Goal: Task Accomplishment & Management: Manage account settings

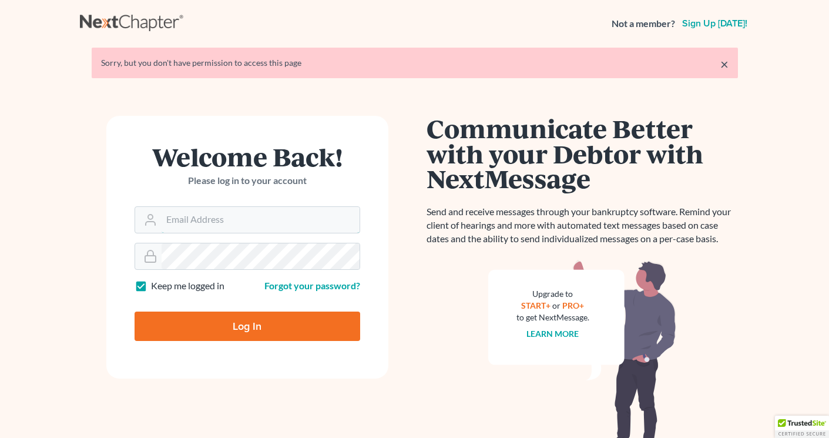
type input "aheaton@heatonlawfirm.com"
click at [206, 326] on input "Log In" at bounding box center [248, 325] width 226 height 29
type input "Thinking..."
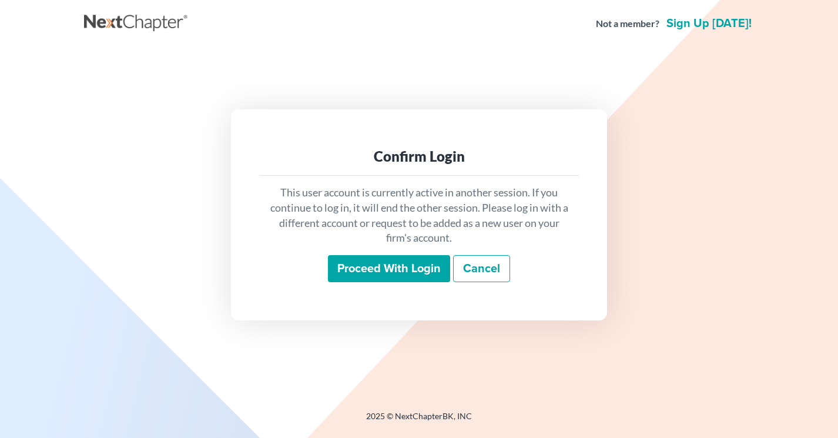
click at [352, 271] on input "Proceed with login" at bounding box center [389, 268] width 122 height 27
